Goal: Task Accomplishment & Management: Use online tool/utility

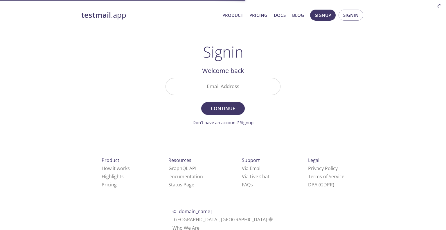
click at [245, 84] on input "Email Address" at bounding box center [223, 86] width 114 height 17
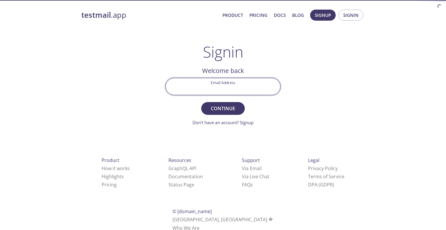
click at [249, 88] on input "Email Address" at bounding box center [223, 86] width 114 height 17
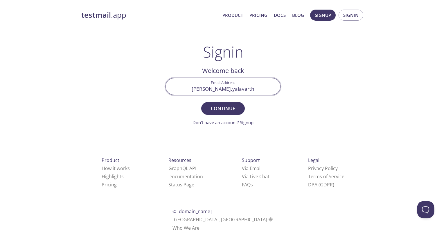
type input "[PERSON_NAME][EMAIL_ADDRESS][PERSON_NAME][DOMAIN_NAME]"
click at [229, 112] on span "Continue" at bounding box center [223, 108] width 31 height 8
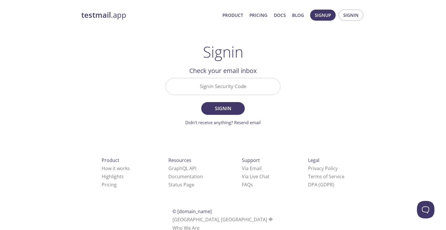
click at [235, 83] on input "Signin Security Code" at bounding box center [223, 86] width 114 height 17
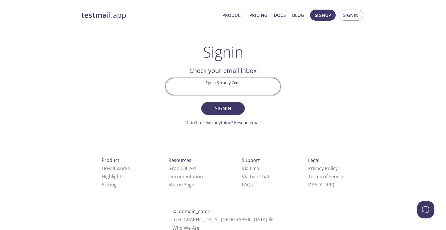
click at [233, 90] on input "Signin Security Code" at bounding box center [223, 86] width 114 height 17
type input "KCXKVGD"
click at [232, 110] on span "Signin" at bounding box center [223, 108] width 31 height 8
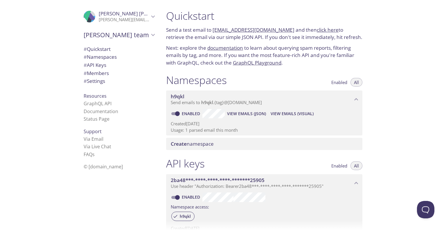
scroll to position [145, 0]
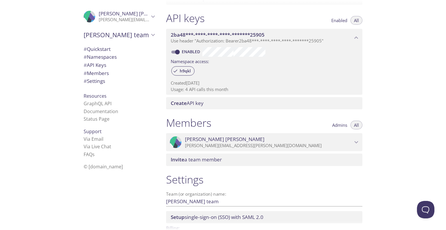
click at [309, 141] on span "[PERSON_NAME] [PERSON_NAME]" at bounding box center [269, 139] width 168 height 6
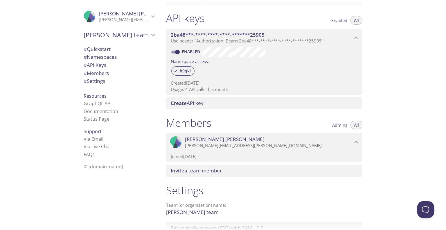
click at [309, 141] on span "[PERSON_NAME] [PERSON_NAME]" at bounding box center [269, 139] width 168 height 6
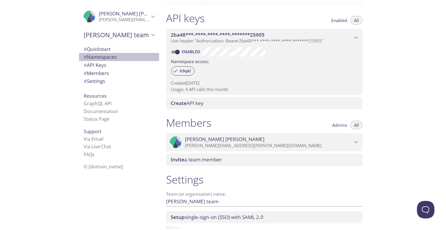
click at [113, 55] on span "# Namespaces" at bounding box center [100, 56] width 33 height 7
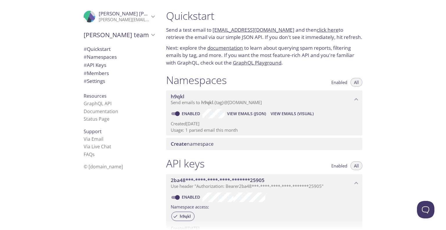
click at [211, 146] on span "Create namespace" at bounding box center [192, 143] width 43 height 7
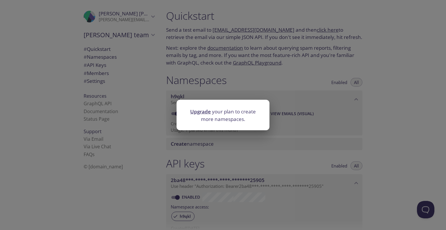
click at [270, 116] on div "Upgrade your plan to create more namespaces." at bounding box center [223, 115] width 446 height 230
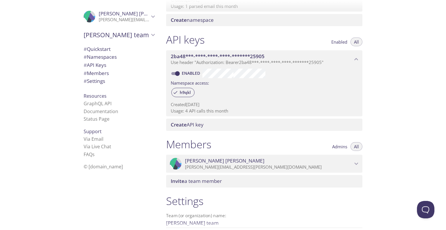
scroll to position [145, 0]
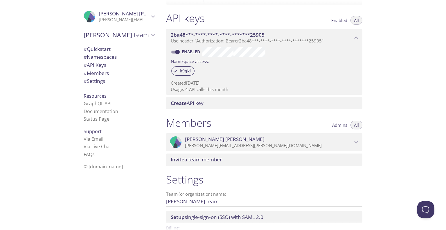
click at [203, 107] on div "Create API key" at bounding box center [264, 103] width 196 height 12
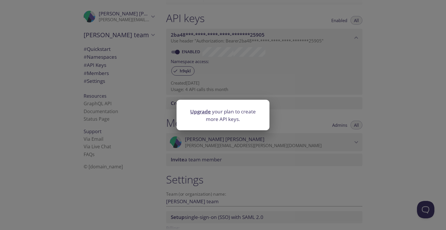
click at [304, 104] on div "Upgrade your plan to create more API keys." at bounding box center [223, 115] width 446 height 230
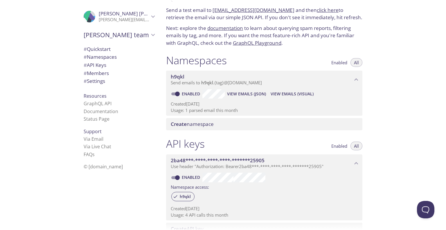
scroll to position [0, 0]
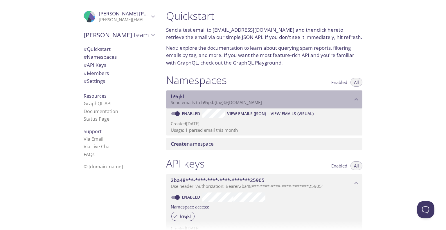
click at [225, 103] on span "Send emails to h9qkl . {tag} @[DOMAIN_NAME]" at bounding box center [216, 102] width 91 height 6
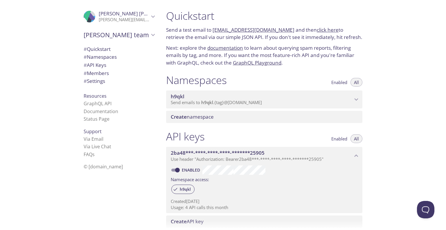
click at [225, 103] on span "Send emails to h9qkl . {tag} @[DOMAIN_NAME]" at bounding box center [216, 102] width 91 height 6
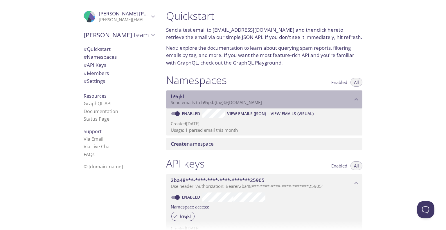
drag, startPoint x: 266, startPoint y: 103, endPoint x: 242, endPoint y: 104, distance: 24.7
click at [242, 104] on p "Send emails to h9qkl . {tag} @[DOMAIN_NAME]" at bounding box center [262, 103] width 182 height 6
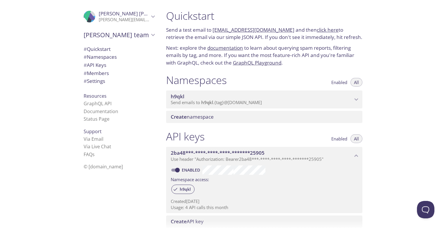
click at [241, 104] on span "Send emails to h9qkl . {tag} @[DOMAIN_NAME]" at bounding box center [216, 102] width 91 height 6
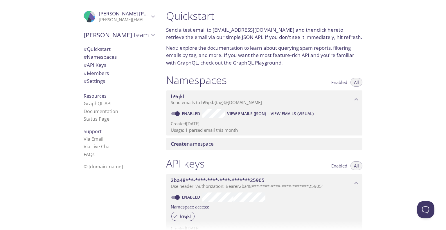
click at [270, 29] on link "[EMAIL_ADDRESS][DOMAIN_NAME]" at bounding box center [254, 29] width 82 height 7
click at [275, 29] on link "[EMAIL_ADDRESS][DOMAIN_NAME]" at bounding box center [254, 29] width 82 height 7
